Goal: Task Accomplishment & Management: Use online tool/utility

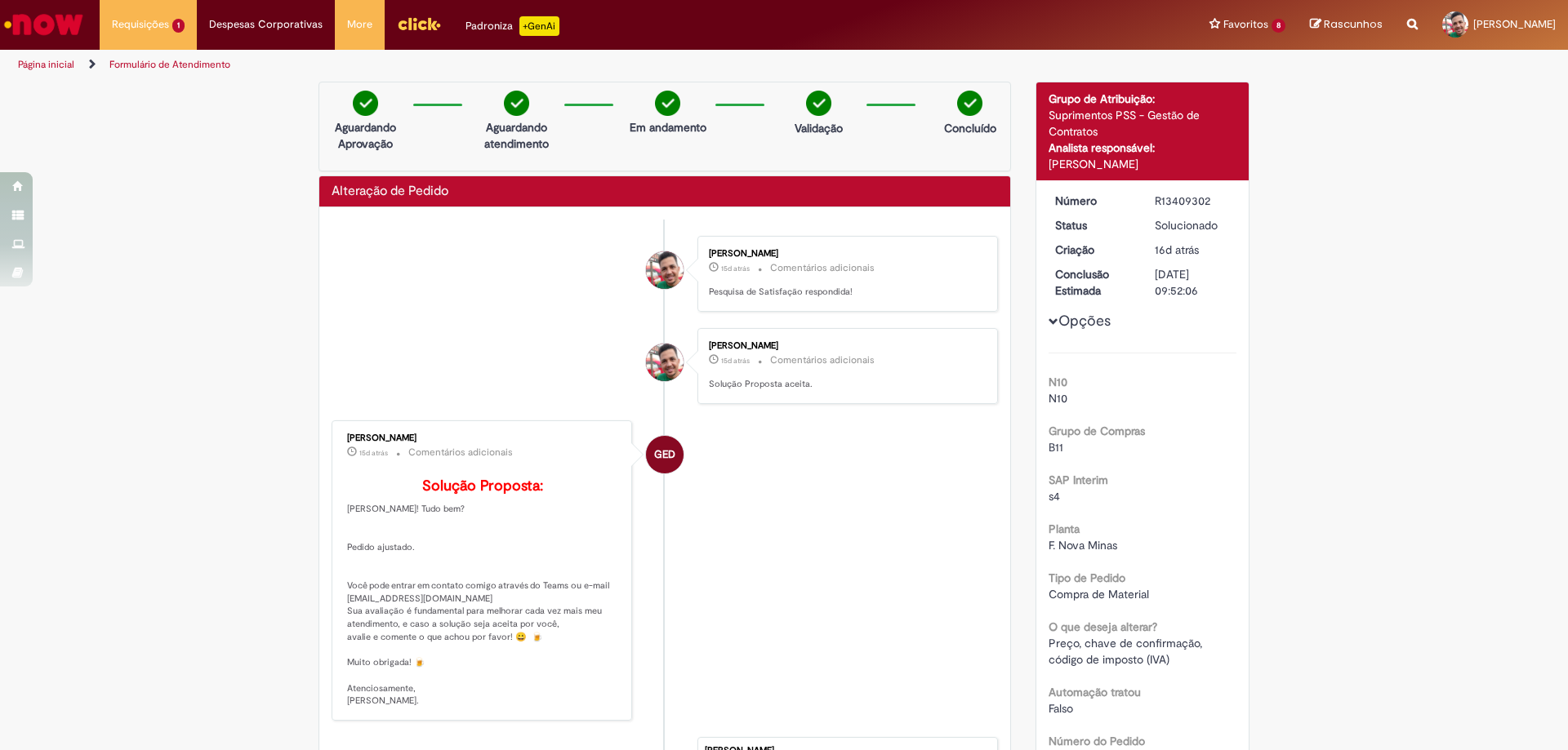
scroll to position [82, 0]
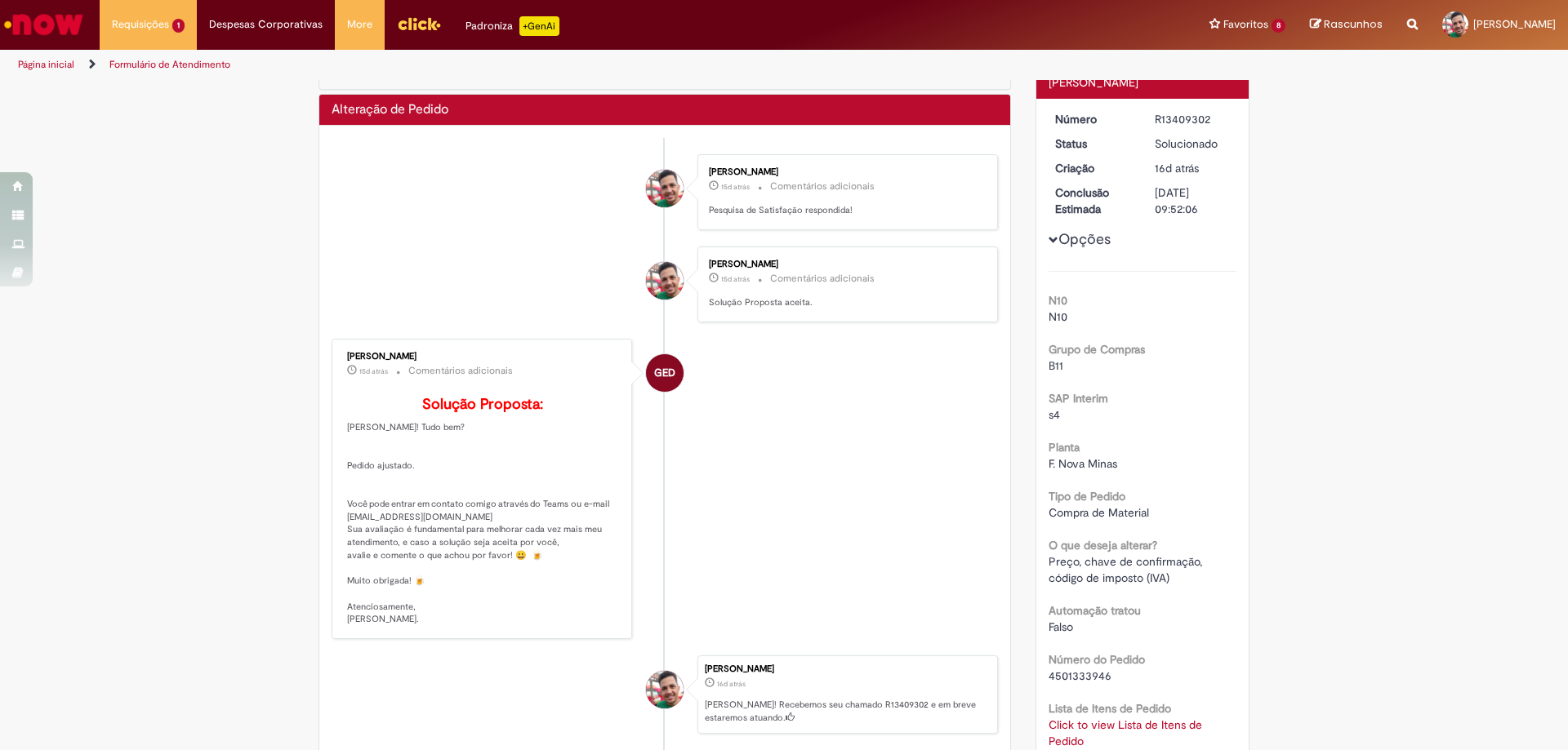
click at [51, 35] on img "Ir para a Homepage" at bounding box center [43, 24] width 84 height 33
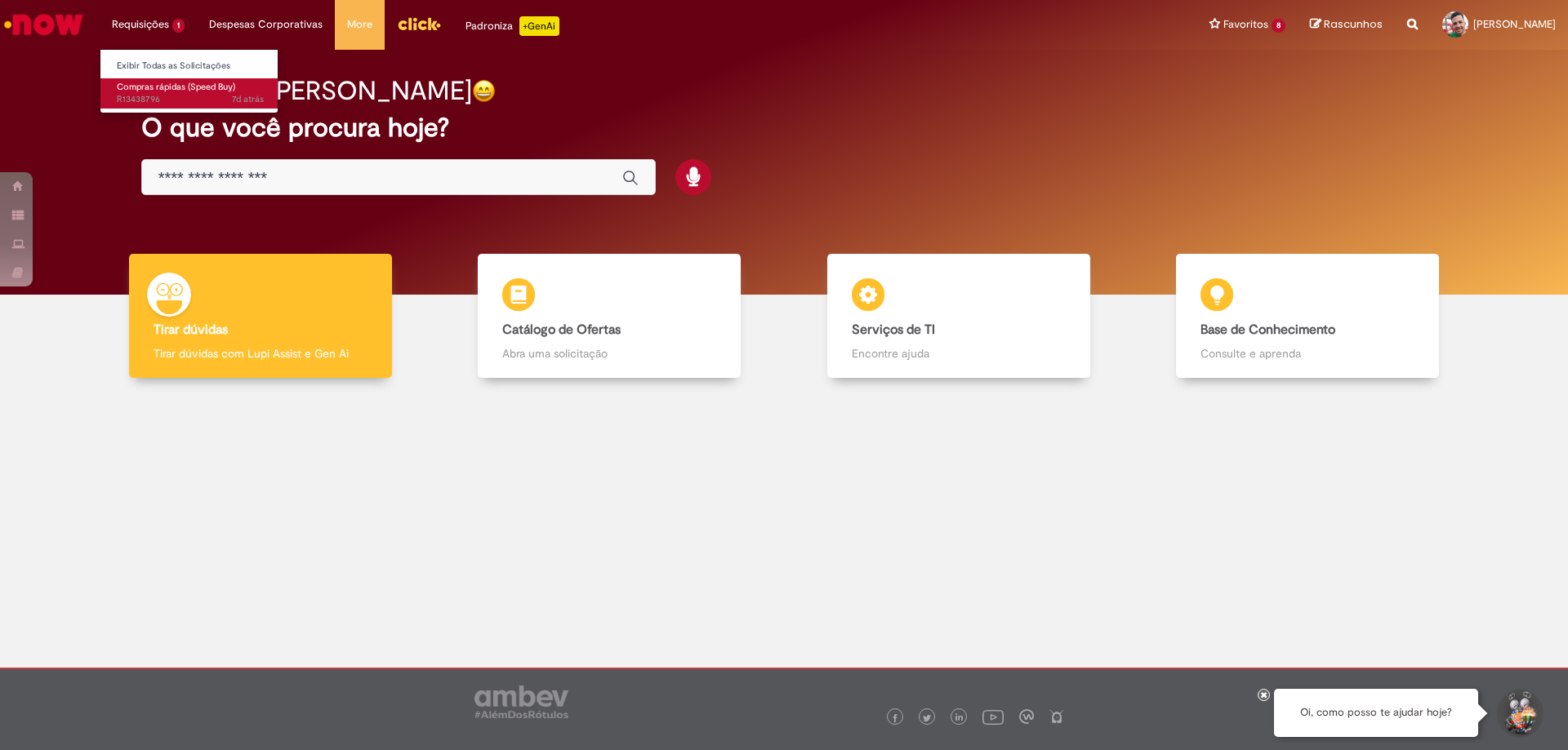
click at [135, 92] on span "Compras rápidas (Speed Buy)" at bounding box center [176, 87] width 118 height 12
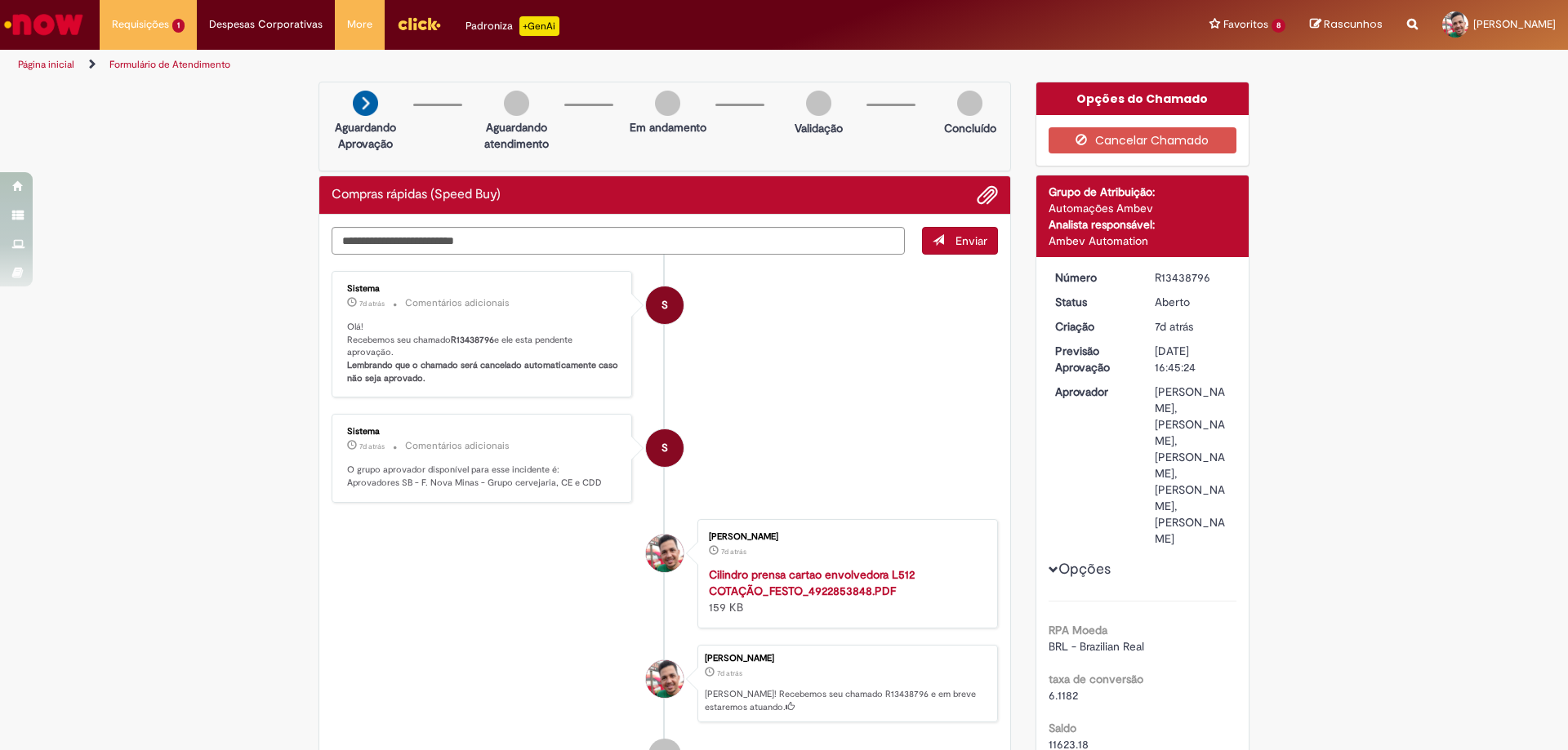
click at [65, 23] on img "Ir para a Homepage" at bounding box center [43, 24] width 84 height 33
